Goal: Task Accomplishment & Management: Manage account settings

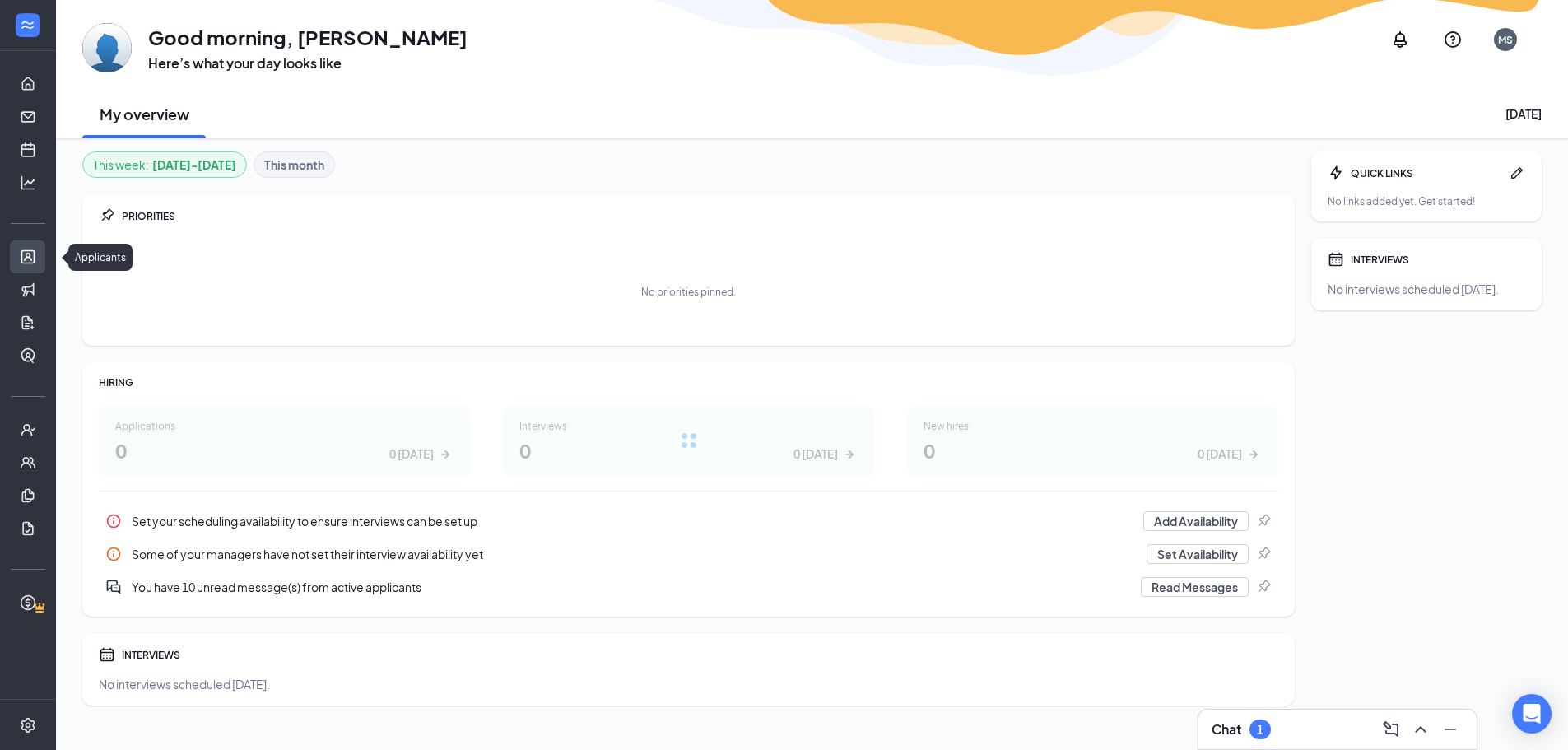
click at [43, 249] on link "Applicants" at bounding box center [51, 257] width 17 height 33
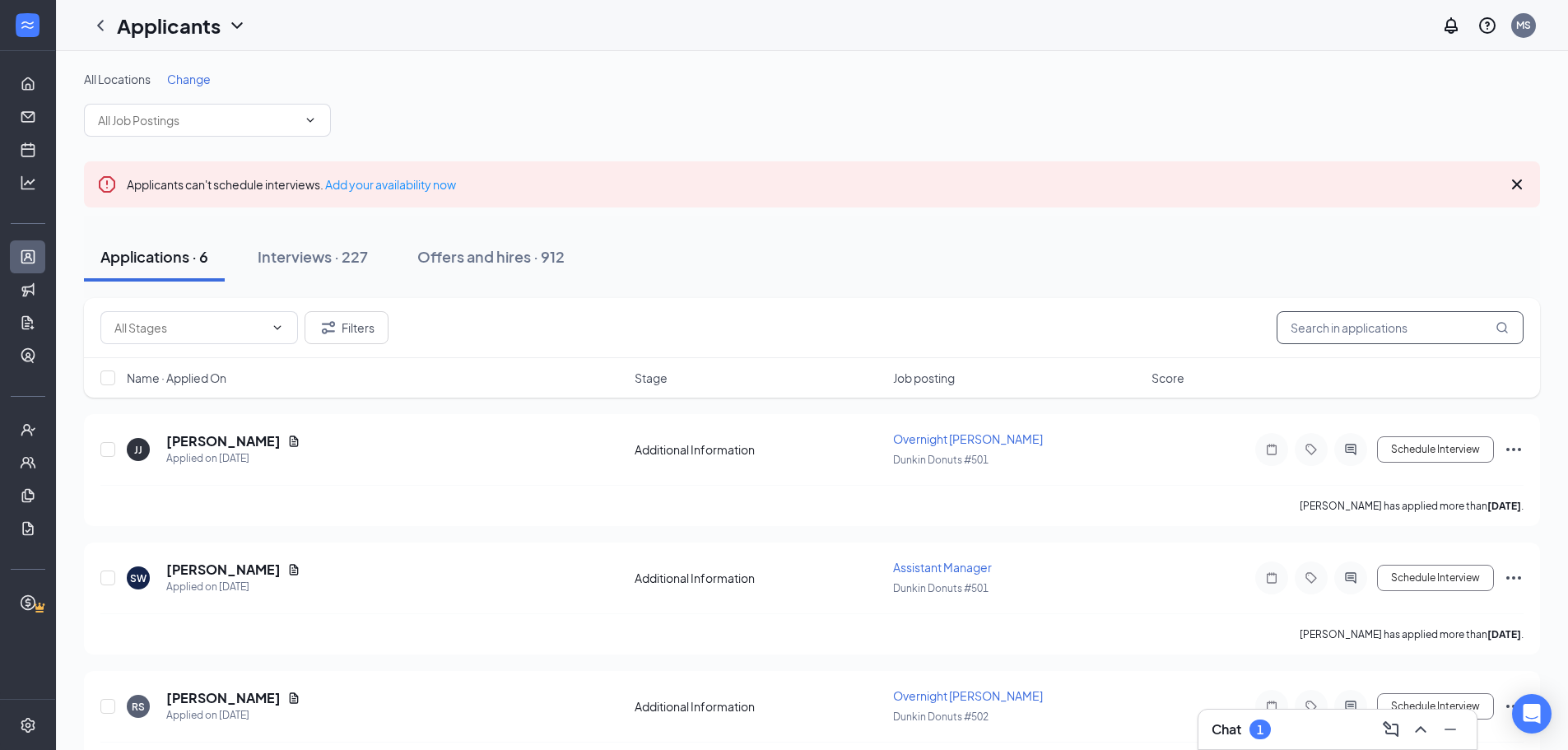
click at [1305, 326] on input "text" at bounding box center [1401, 327] width 247 height 33
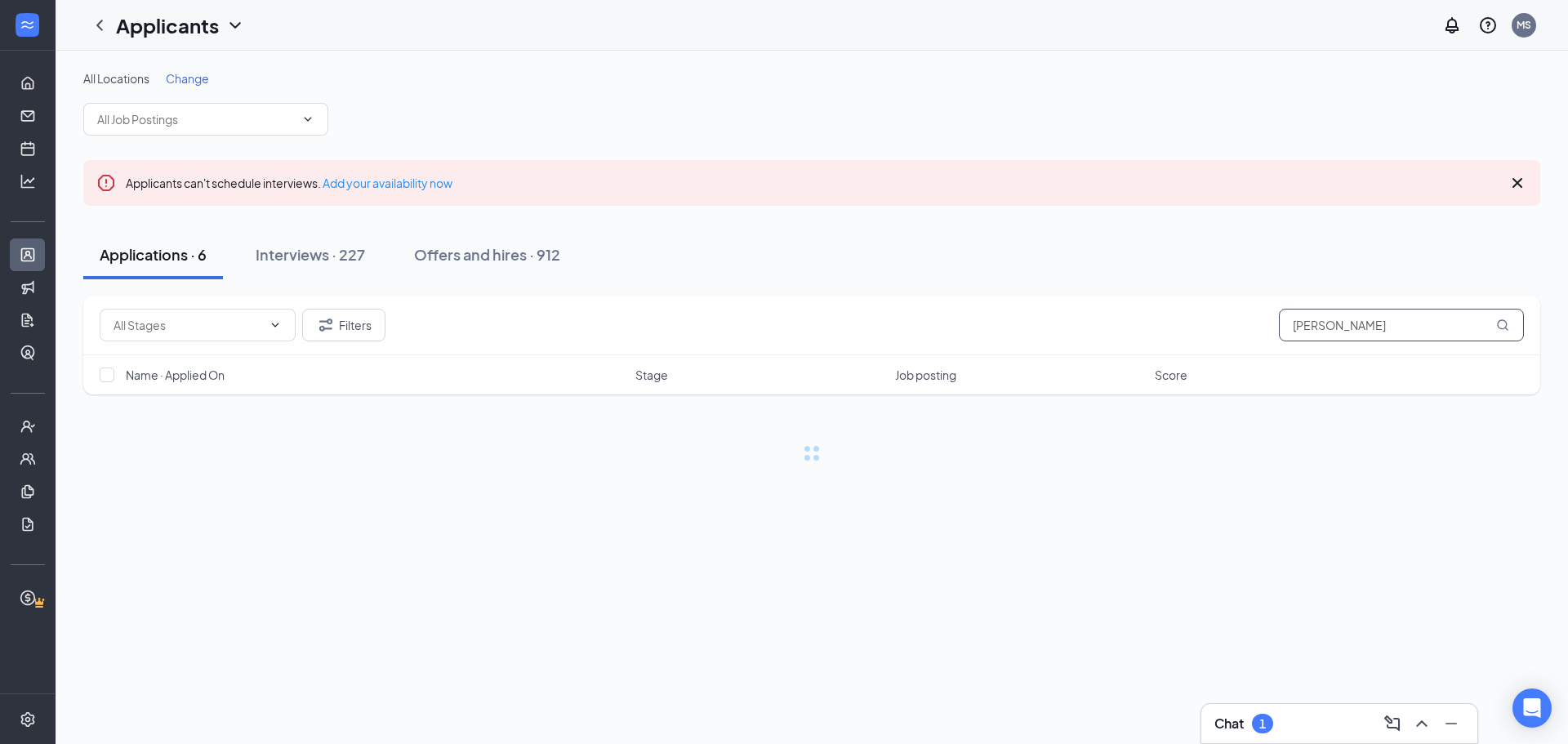
type input "[PERSON_NAME]"
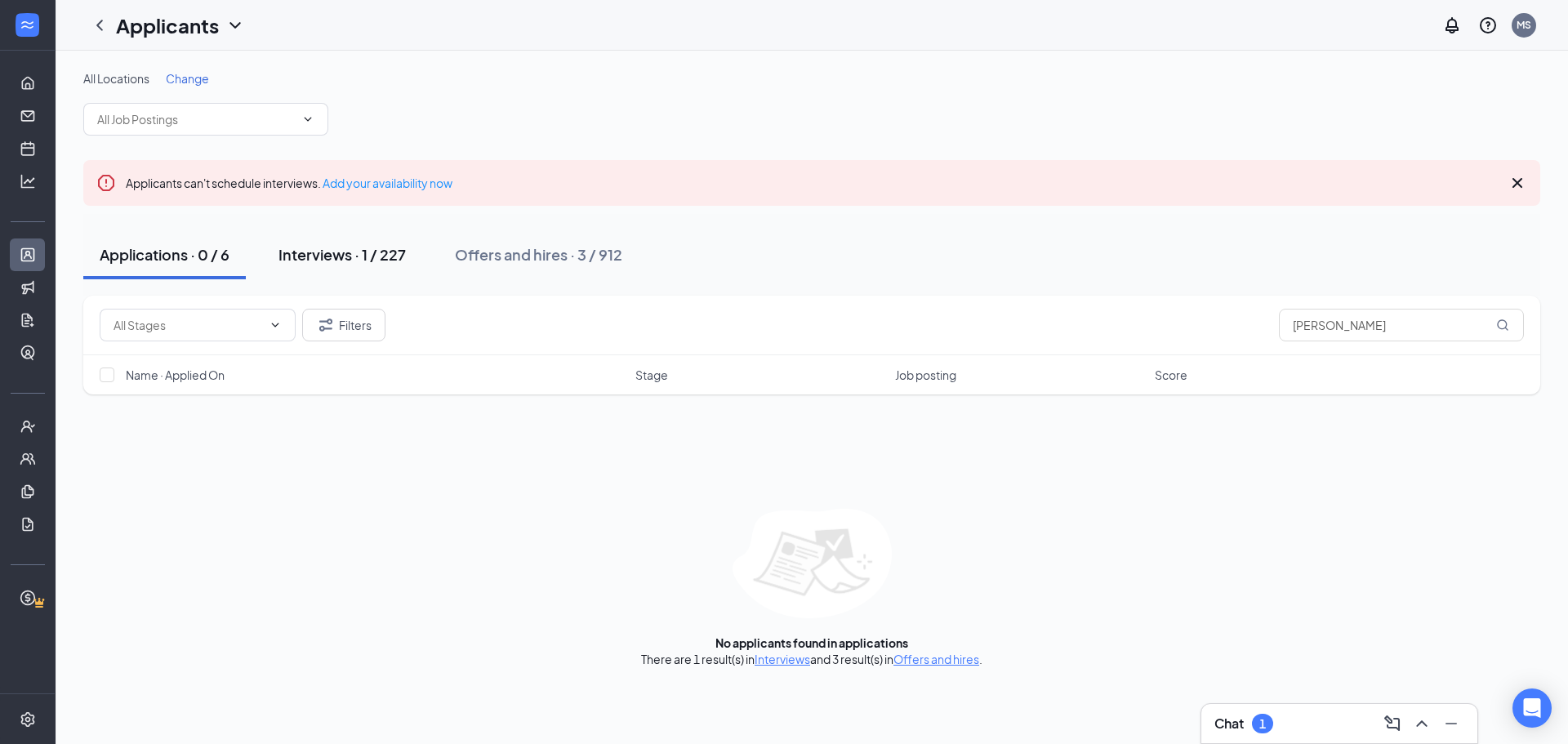
click at [355, 252] on div "Interviews · 1 / 227" at bounding box center [342, 254] width 127 height 20
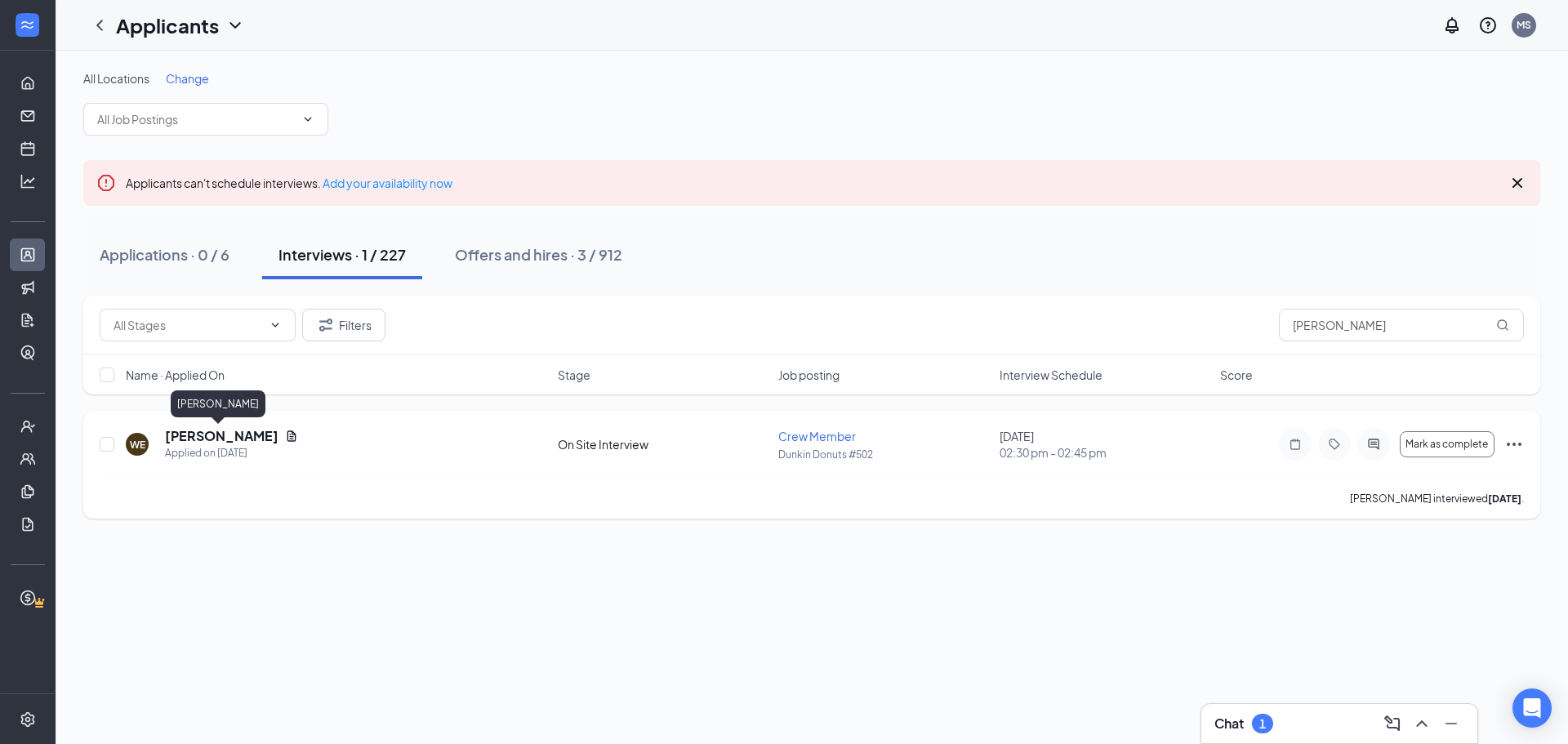
click at [215, 428] on h5 "[PERSON_NAME]" at bounding box center [221, 435] width 113 height 18
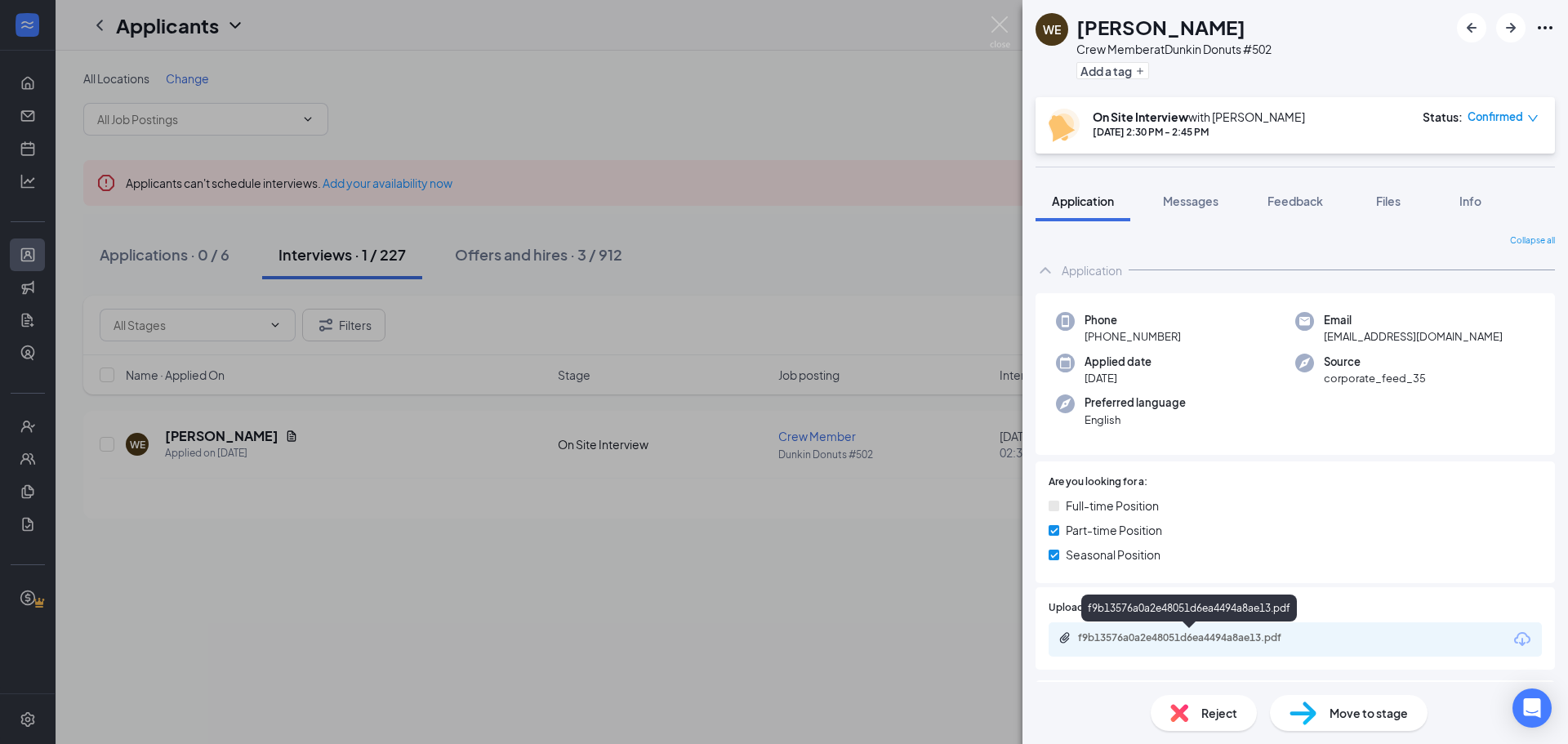
click at [1197, 639] on div "f9b13576a0a2e48051d6ea4494a8ae13.pdf" at bounding box center [1192, 638] width 229 height 13
drag, startPoint x: 1467, startPoint y: 341, endPoint x: 1317, endPoint y: 341, distance: 150.0
click at [1317, 341] on div "Email [EMAIL_ADDRESS][DOMAIN_NAME]" at bounding box center [1415, 328] width 240 height 33
copy span "[EMAIL_ADDRESS][DOMAIN_NAME]"
drag, startPoint x: 1177, startPoint y: 337, endPoint x: 1098, endPoint y: 339, distance: 79.0
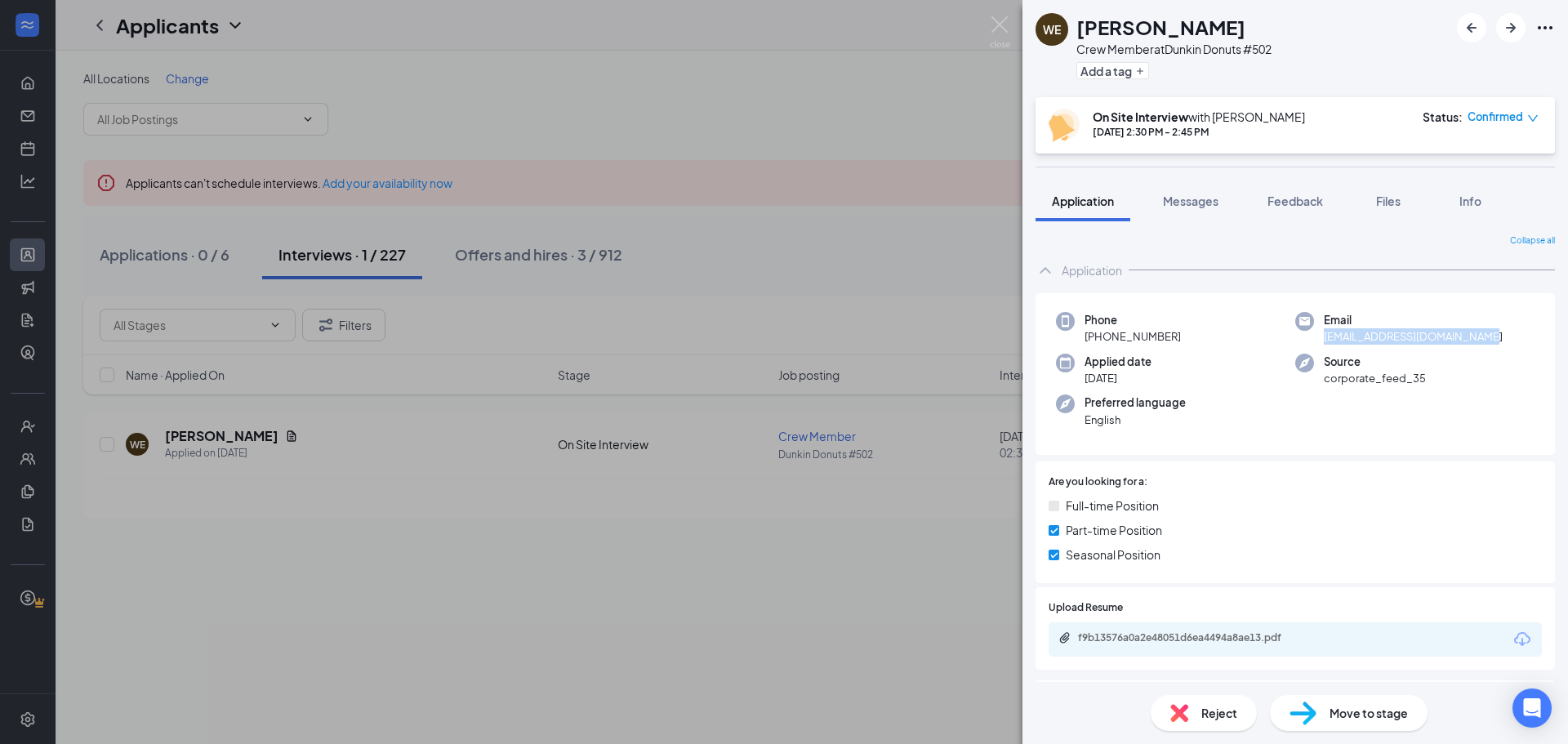
click at [1098, 339] on div "Phone [PHONE_NUMBER]" at bounding box center [1175, 328] width 240 height 33
copy span "[PHONE_NUMBER]"
click at [1343, 705] on span "Move to stage" at bounding box center [1368, 712] width 78 height 18
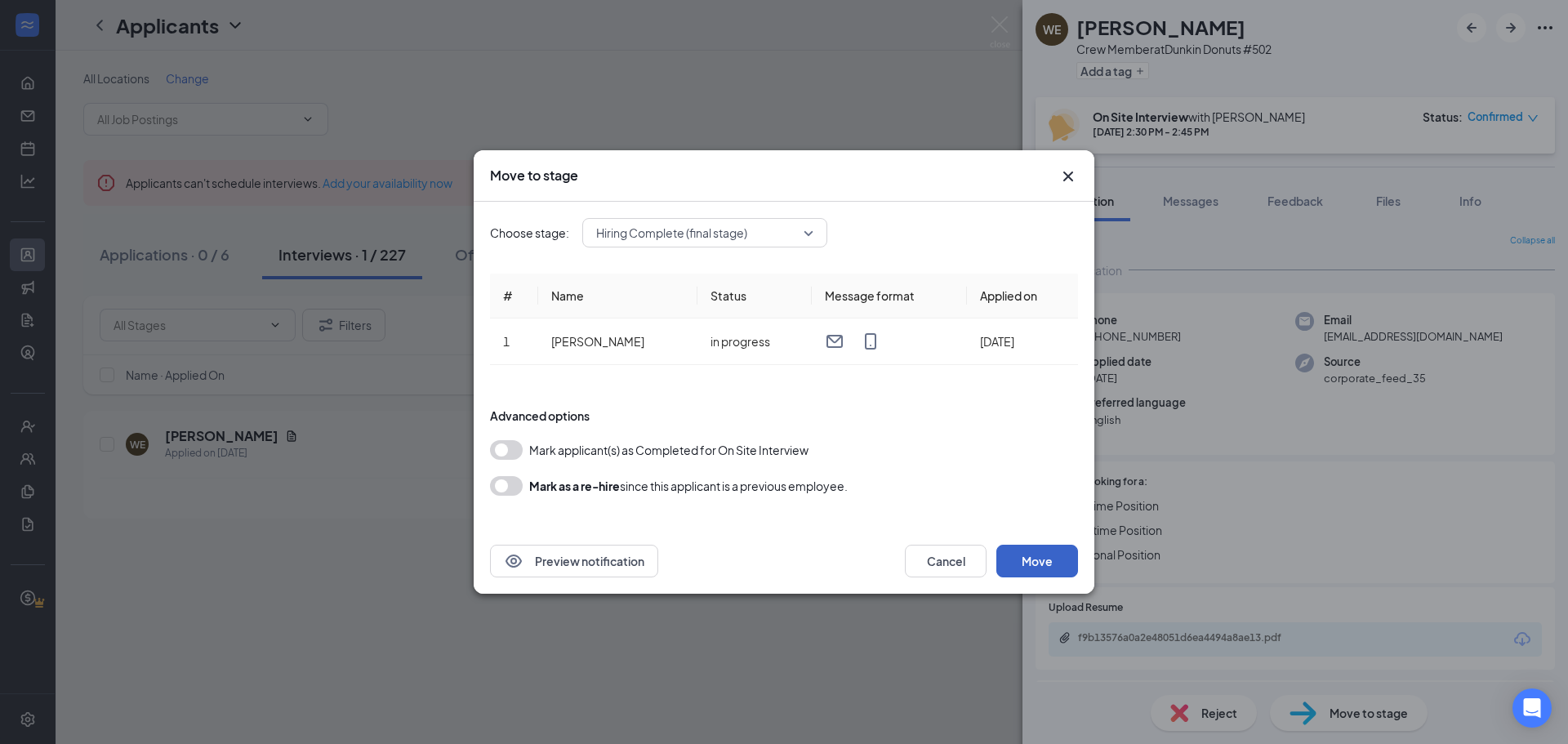
click at [1025, 561] on button "Move" at bounding box center [1037, 561] width 82 height 32
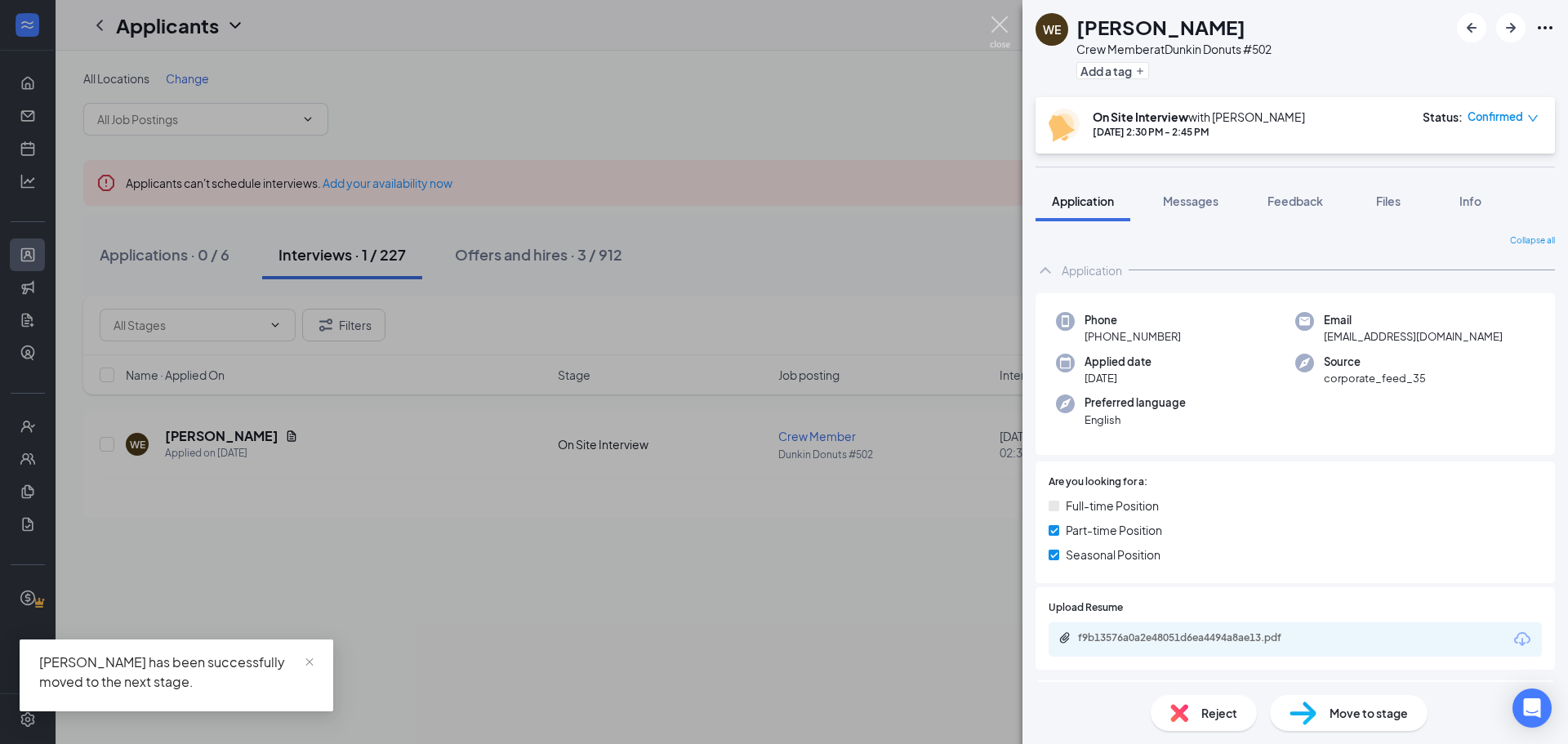
click at [1000, 25] on img at bounding box center [999, 32] width 20 height 32
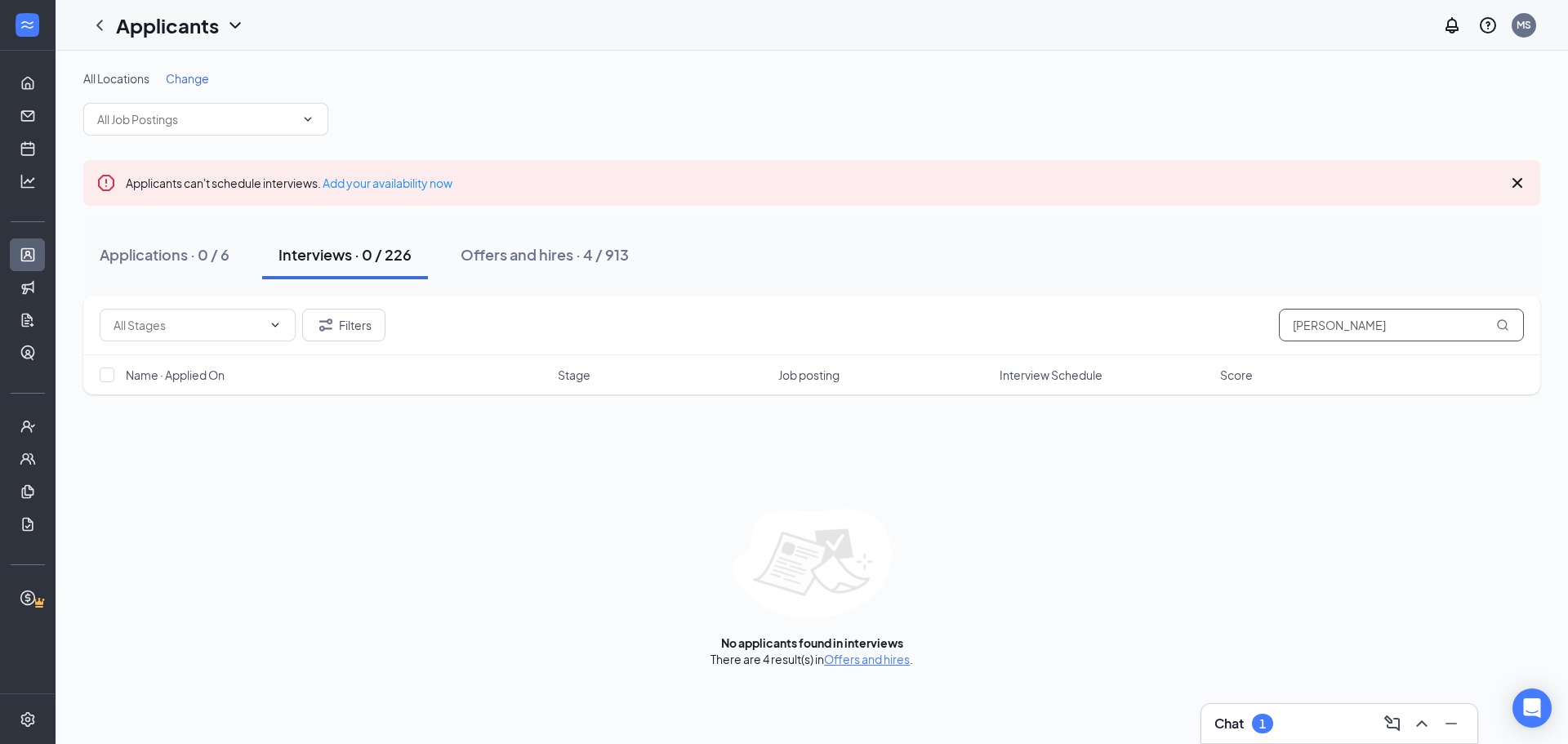
drag, startPoint x: 1100, startPoint y: 332, endPoint x: 1088, endPoint y: 332, distance: 12.0
click at [1088, 332] on div "Filters [PERSON_NAME]" at bounding box center [811, 325] width 1424 height 32
type input "[PERSON_NAME]"
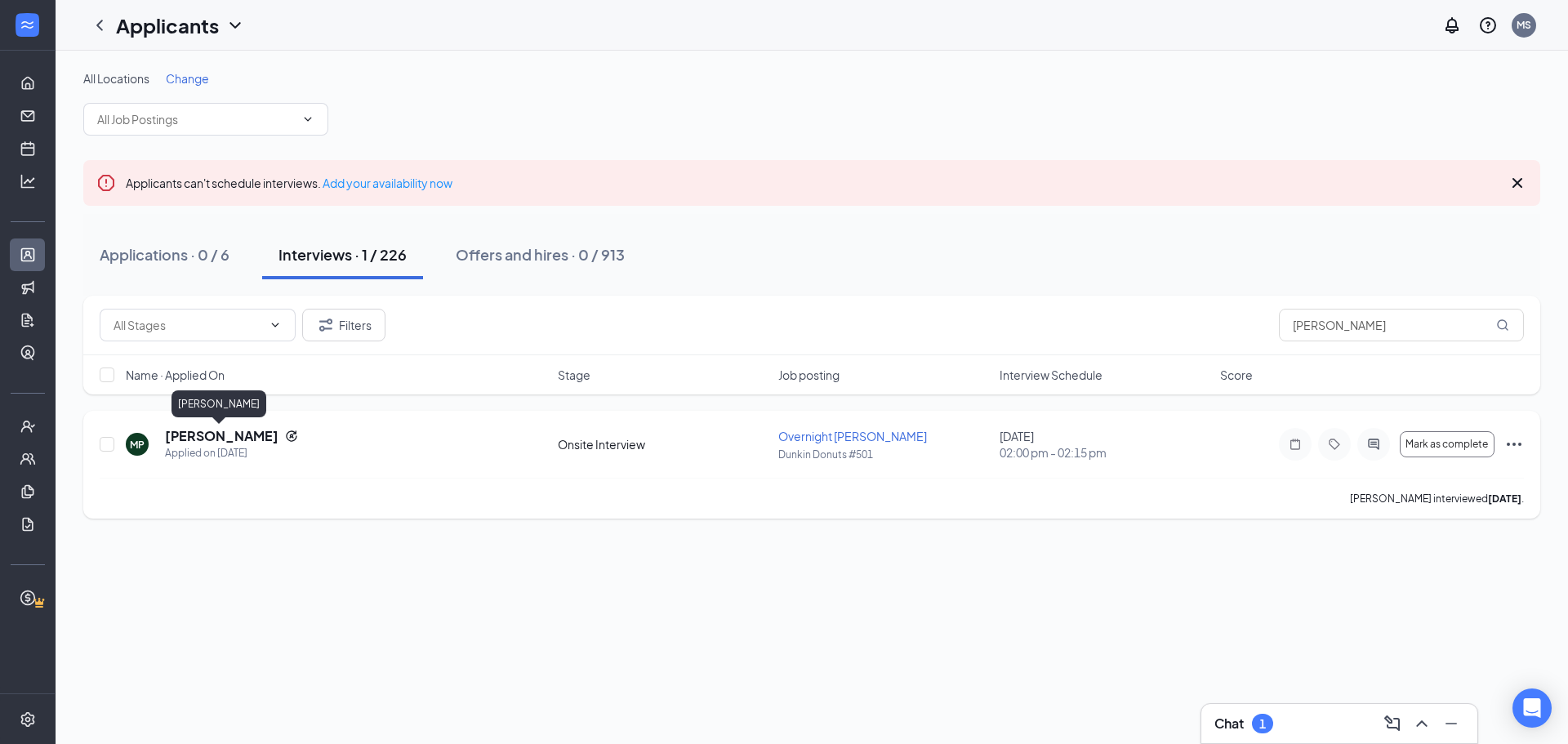
click at [215, 431] on h5 "[PERSON_NAME]" at bounding box center [221, 435] width 113 height 18
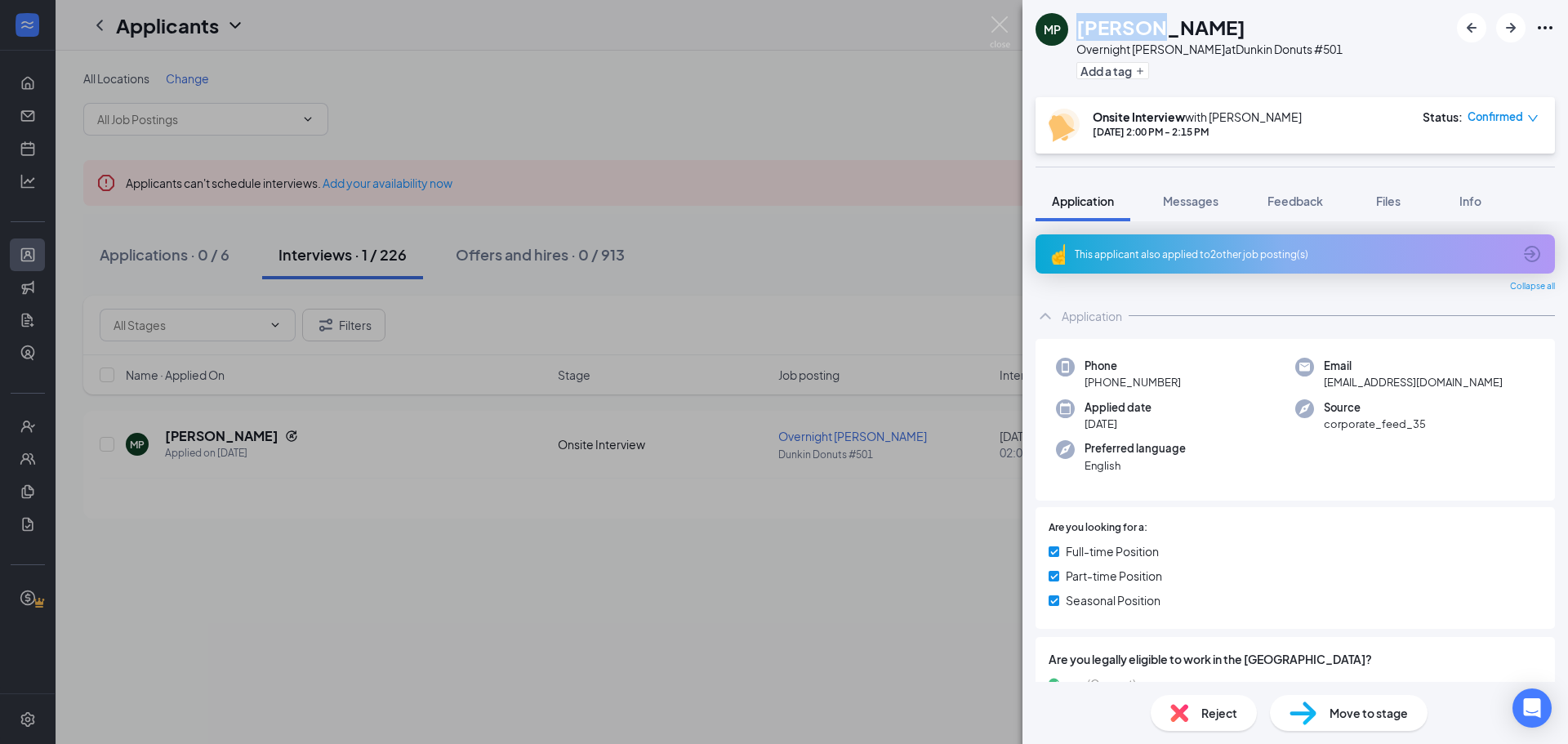
drag, startPoint x: 1080, startPoint y: 23, endPoint x: 1149, endPoint y: 25, distance: 69.0
click at [1149, 25] on h1 "[PERSON_NAME]" at bounding box center [1160, 27] width 169 height 28
copy h1 "[PERSON_NAME]"
click at [1339, 26] on div "MP [PERSON_NAME] Overnight [PERSON_NAME] at Dunkin Donuts #501 Add a tag" at bounding box center [1295, 48] width 546 height 97
drag, startPoint x: 1157, startPoint y: 20, endPoint x: 1225, endPoint y: 24, distance: 68.1
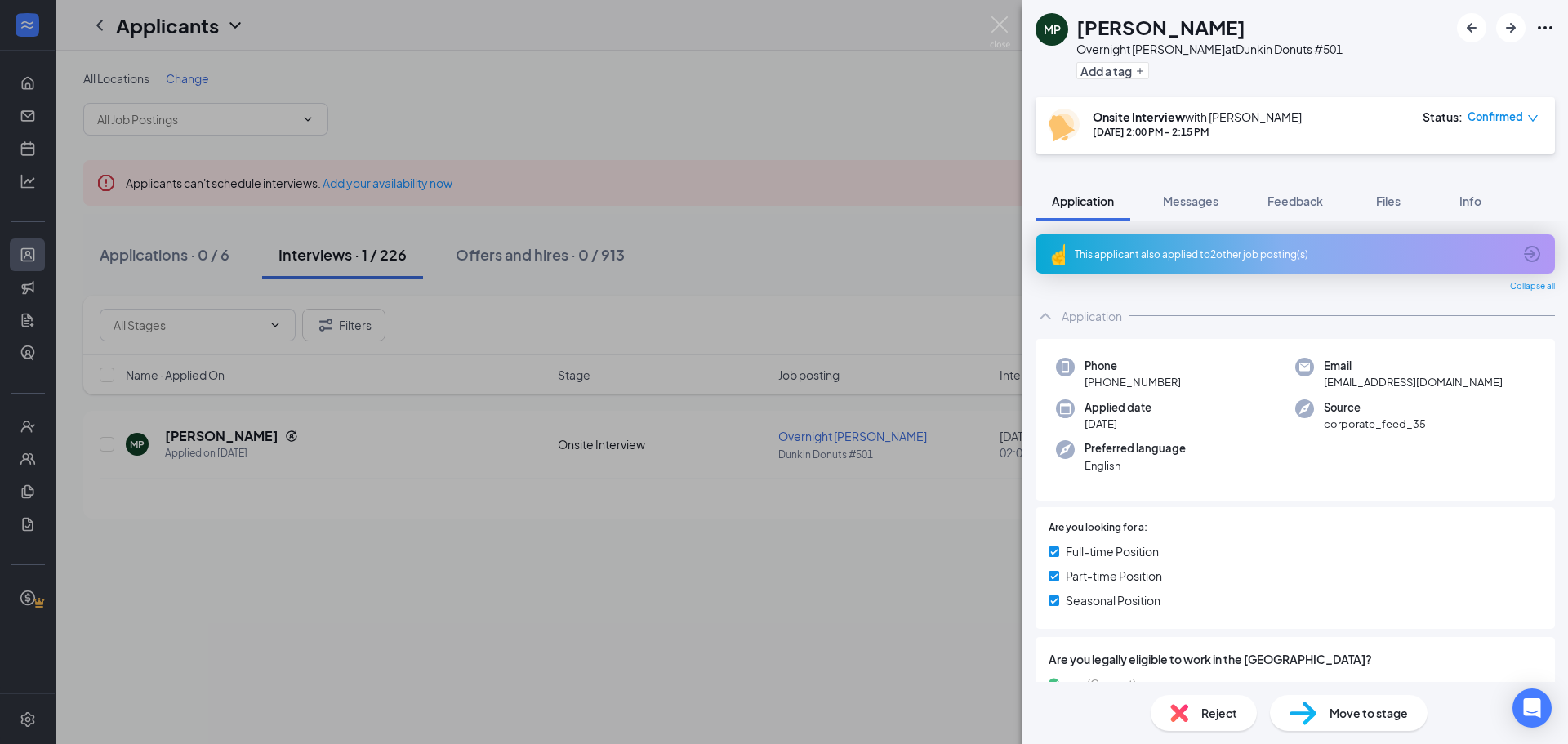
click at [1225, 24] on div "[PERSON_NAME]" at bounding box center [1208, 27] width 266 height 28
copy h1 "[PERSON_NAME]"
drag, startPoint x: 1447, startPoint y: 386, endPoint x: 1314, endPoint y: 388, distance: 133.0
click at [1314, 388] on div "Email [EMAIL_ADDRESS][DOMAIN_NAME]" at bounding box center [1415, 374] width 240 height 33
copy span "[EMAIL_ADDRESS][DOMAIN_NAME]"
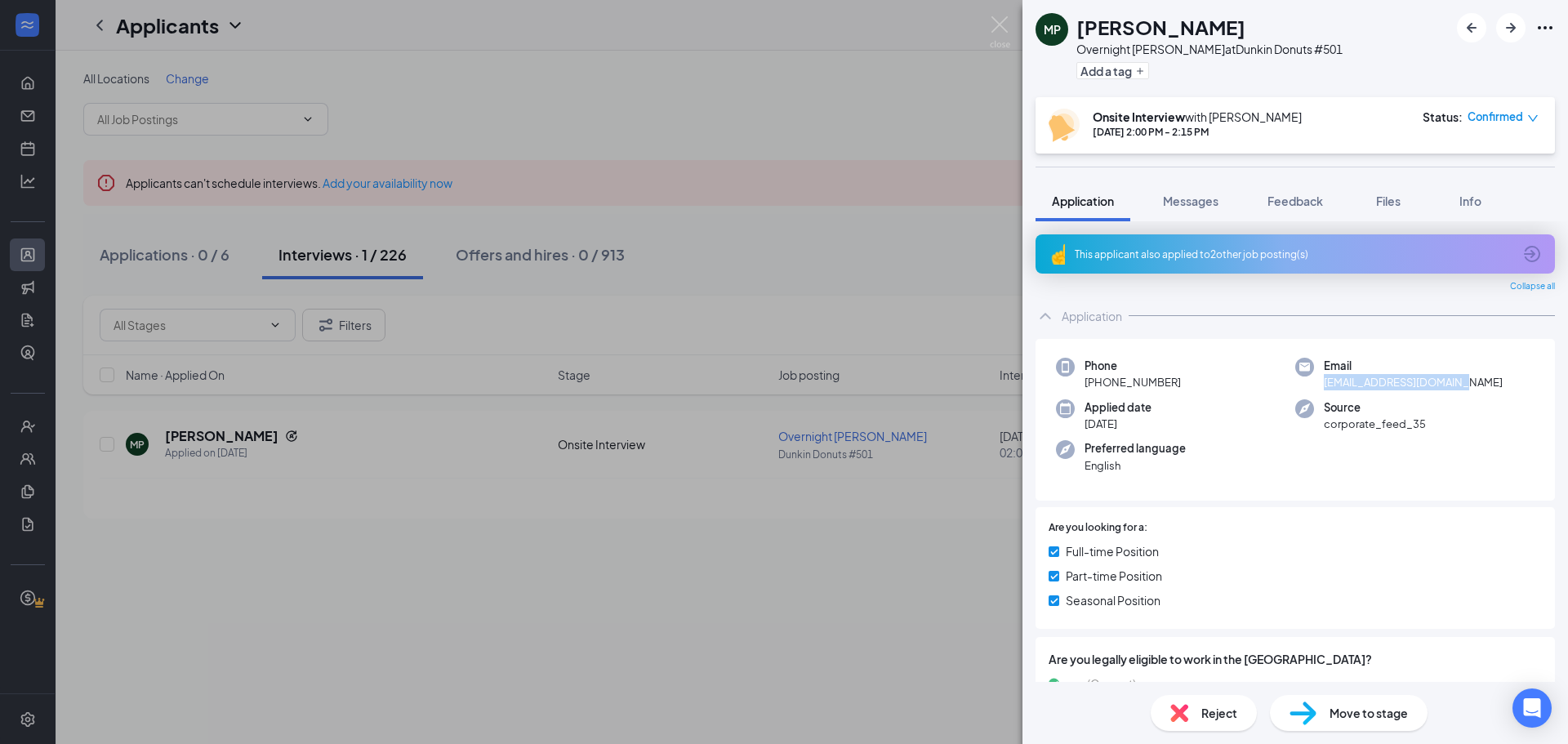
drag, startPoint x: 1174, startPoint y: 378, endPoint x: 1099, endPoint y: 387, distance: 75.5
click at [1099, 387] on span "[PHONE_NUMBER]" at bounding box center [1132, 383] width 97 height 17
copy span "[PHONE_NUMBER]"
click at [1218, 389] on div "Phone [PHONE_NUMBER]" at bounding box center [1175, 374] width 240 height 33
drag, startPoint x: 1176, startPoint y: 382, endPoint x: 1098, endPoint y: 388, distance: 78.2
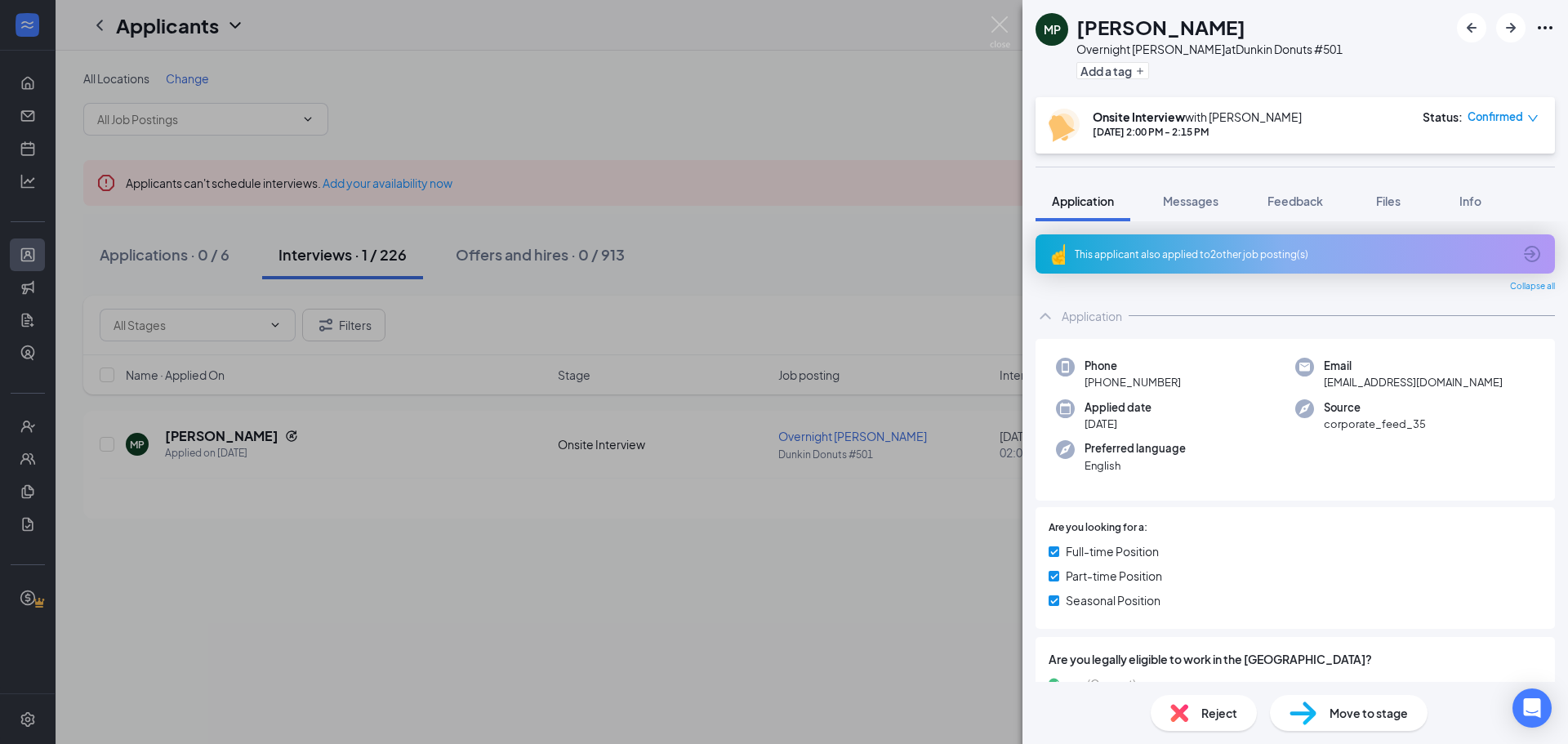
click at [1098, 388] on div "Phone [PHONE_NUMBER]" at bounding box center [1175, 374] width 240 height 33
copy span "[PHONE_NUMBER]"
click at [1303, 714] on img at bounding box center [1302, 714] width 27 height 24
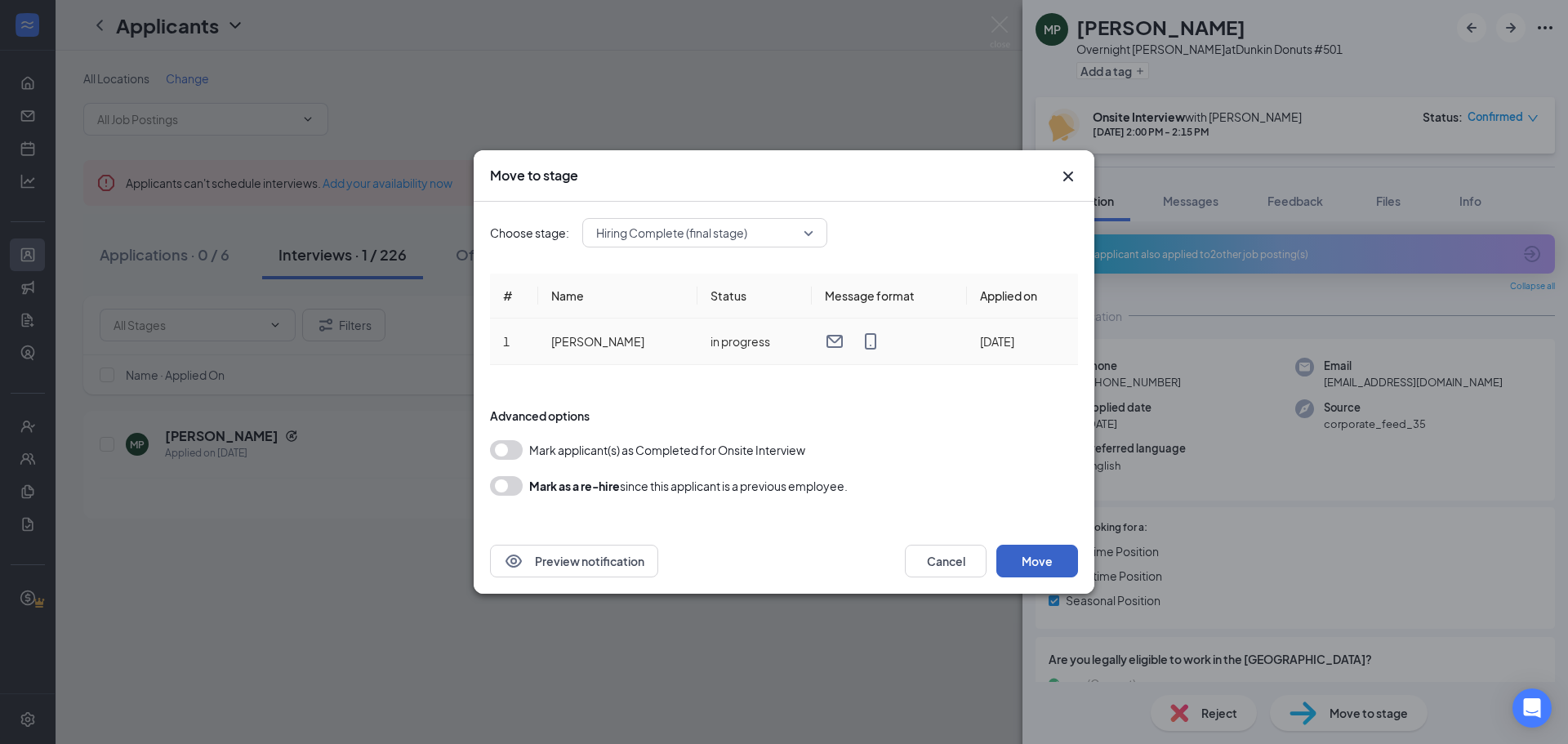
drag, startPoint x: 1032, startPoint y: 553, endPoint x: 975, endPoint y: 328, distance: 232.1
click at [1032, 548] on button "Move" at bounding box center [1037, 561] width 82 height 32
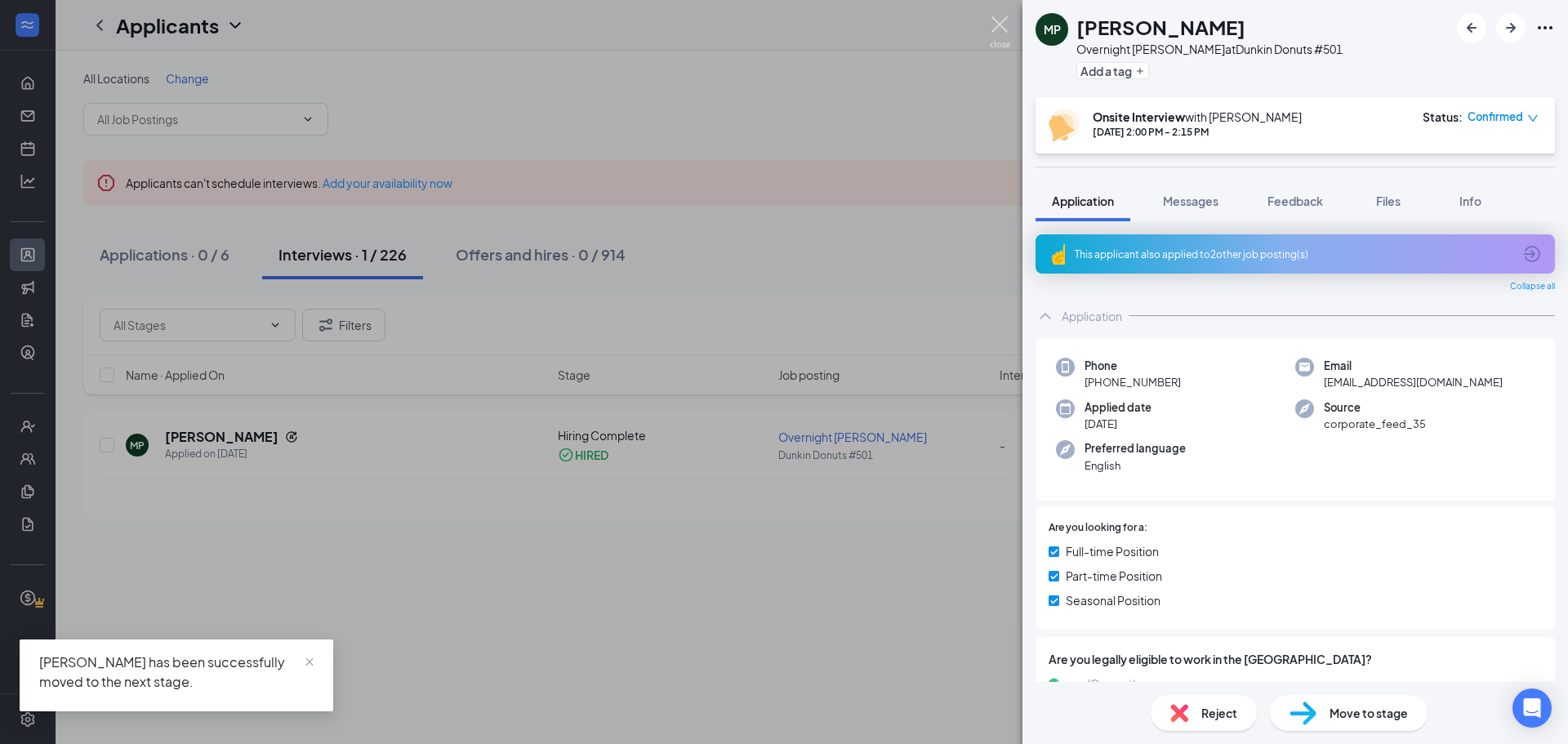
click at [999, 23] on img at bounding box center [999, 32] width 20 height 32
